Goal: Information Seeking & Learning: Learn about a topic

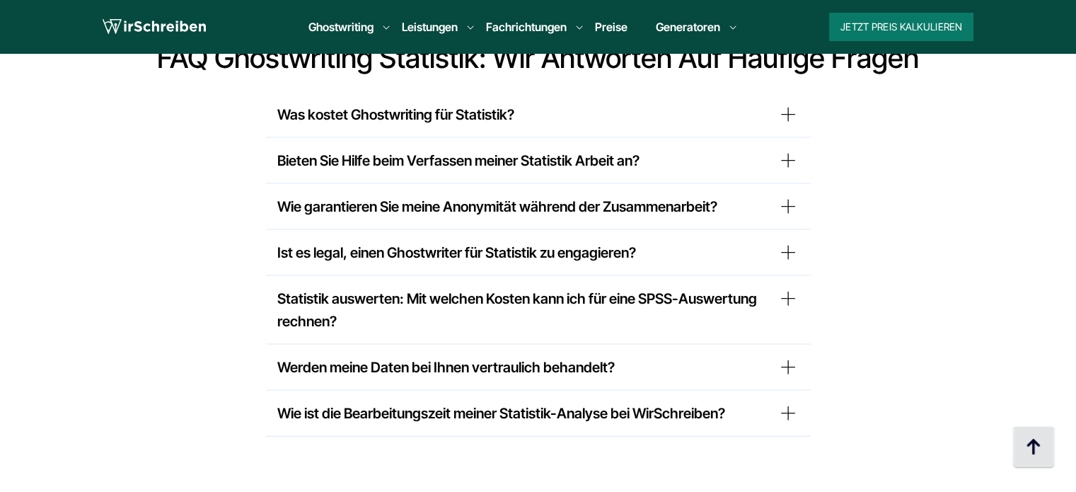
click at [1034, 437] on img at bounding box center [1033, 447] width 42 height 42
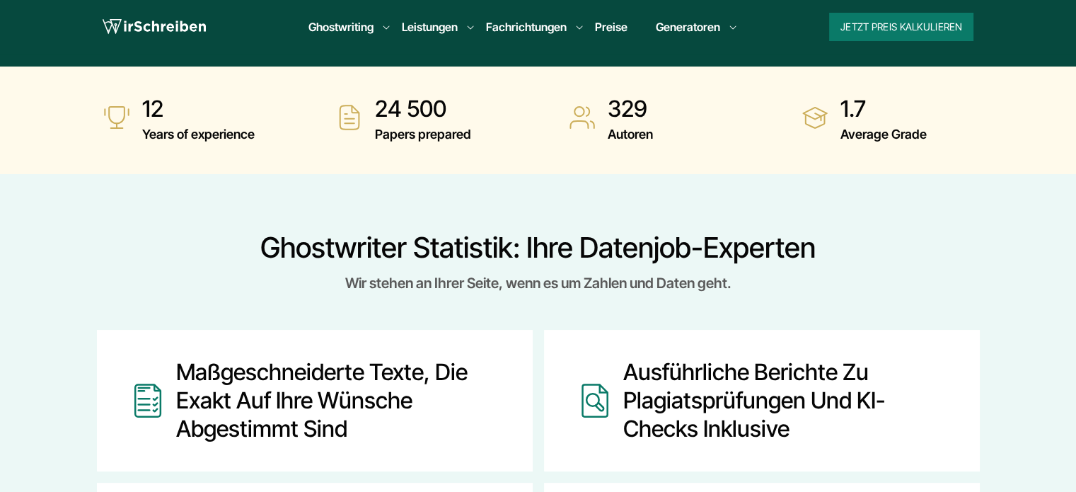
scroll to position [566, 0]
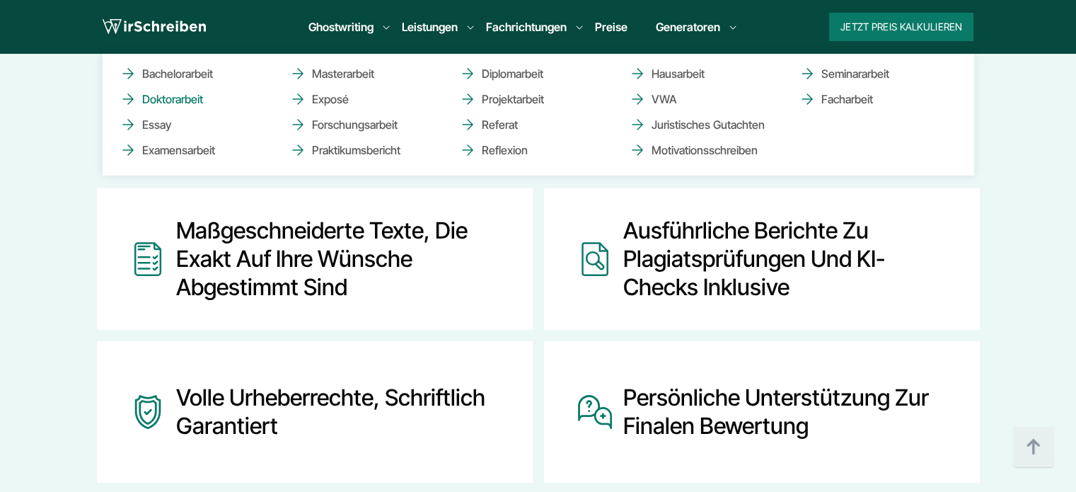
click at [196, 98] on link "Doktorarbeit" at bounding box center [190, 99] width 141 height 17
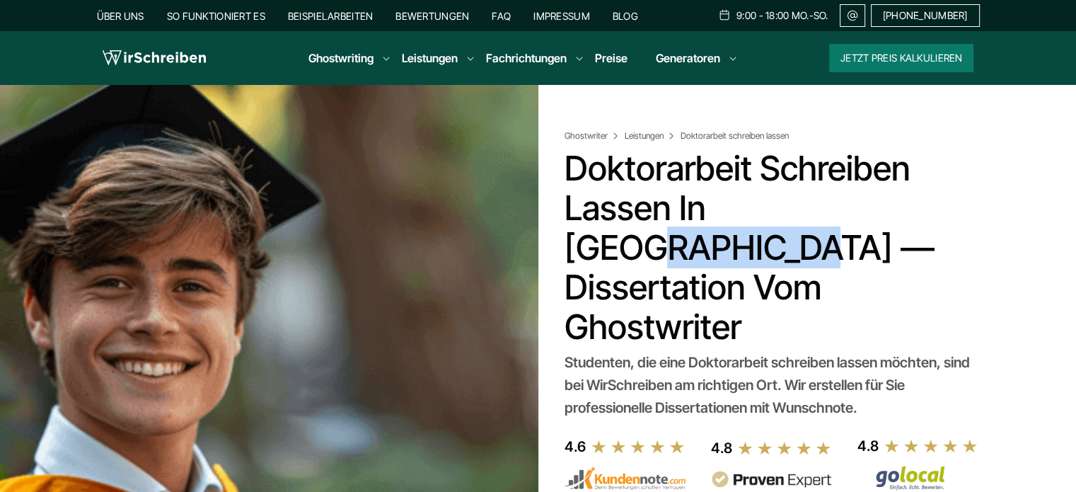
copy h1 "schreiben"
drag, startPoint x: 763, startPoint y: 163, endPoint x: 911, endPoint y: 166, distance: 148.6
click at [911, 166] on h1 "Doktorarbeit schreiben lassen in [GEOGRAPHIC_DATA] — Dissertation vom Ghostwrit…" at bounding box center [769, 248] width 410 height 198
